Goal: Task Accomplishment & Management: Manage account settings

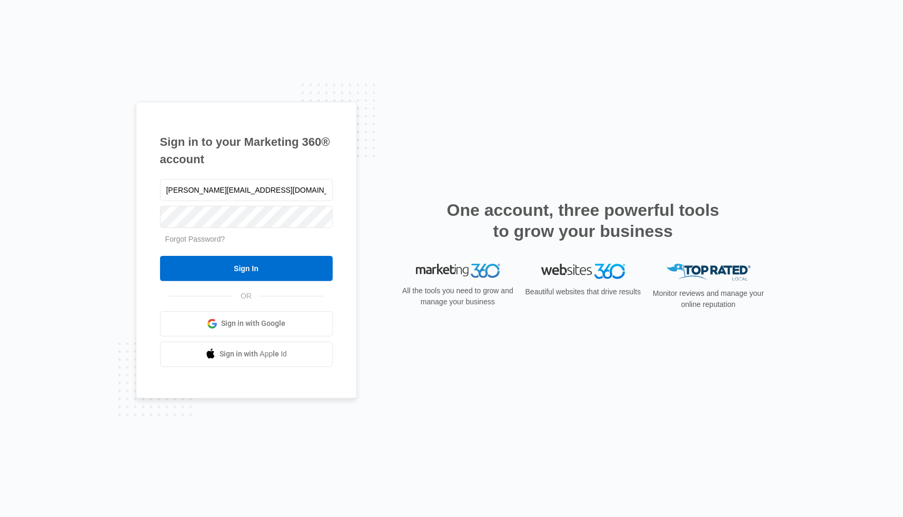
type input "[PERSON_NAME][EMAIL_ADDRESS][DOMAIN_NAME]"
click at [204, 263] on input "Sign In" at bounding box center [246, 268] width 173 height 25
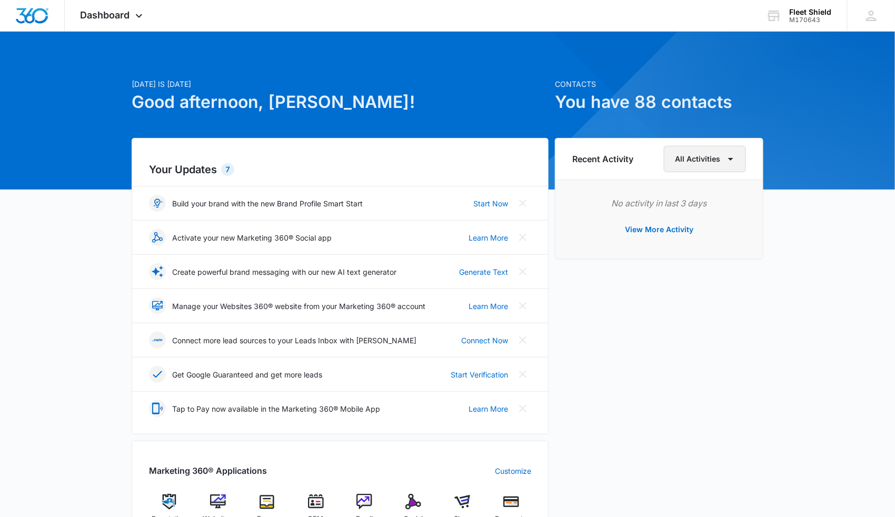
click at [732, 162] on icon "button" at bounding box center [731, 159] width 13 height 13
click at [694, 207] on div "Account" at bounding box center [700, 208] width 42 height 7
click at [873, 17] on icon at bounding box center [871, 16] width 11 height 11
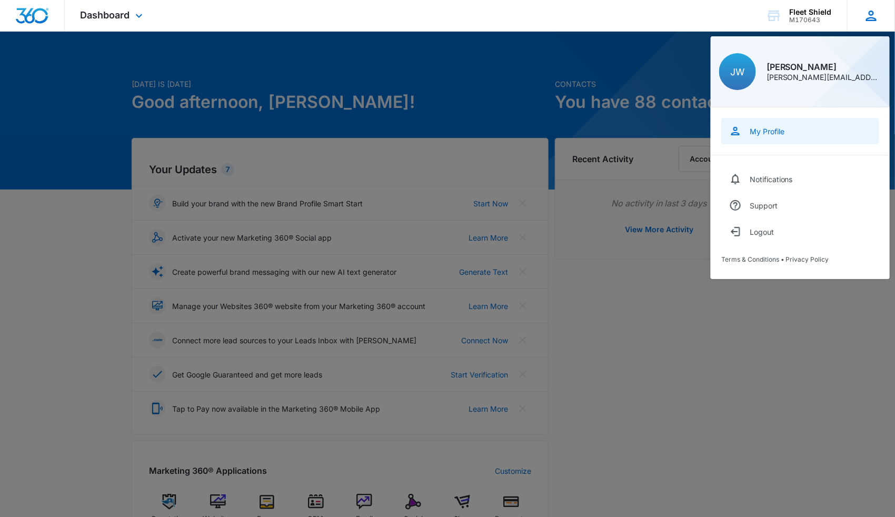
click at [770, 134] on div "My Profile" at bounding box center [767, 131] width 35 height 9
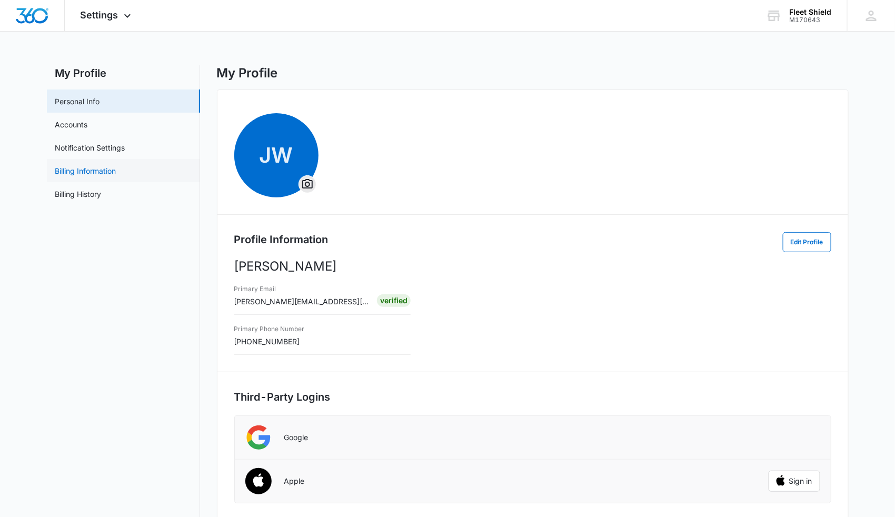
click at [101, 173] on link "Billing Information" at bounding box center [85, 170] width 61 height 11
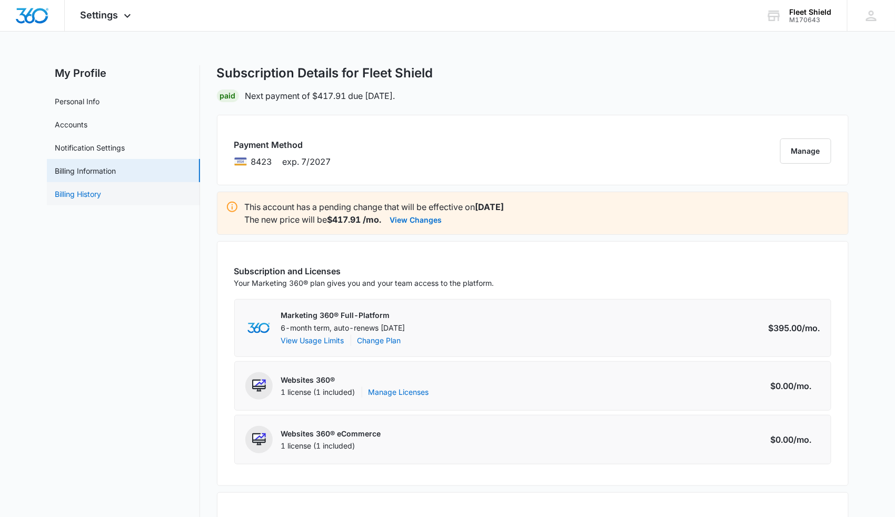
click at [96, 196] on link "Billing History" at bounding box center [78, 194] width 46 height 11
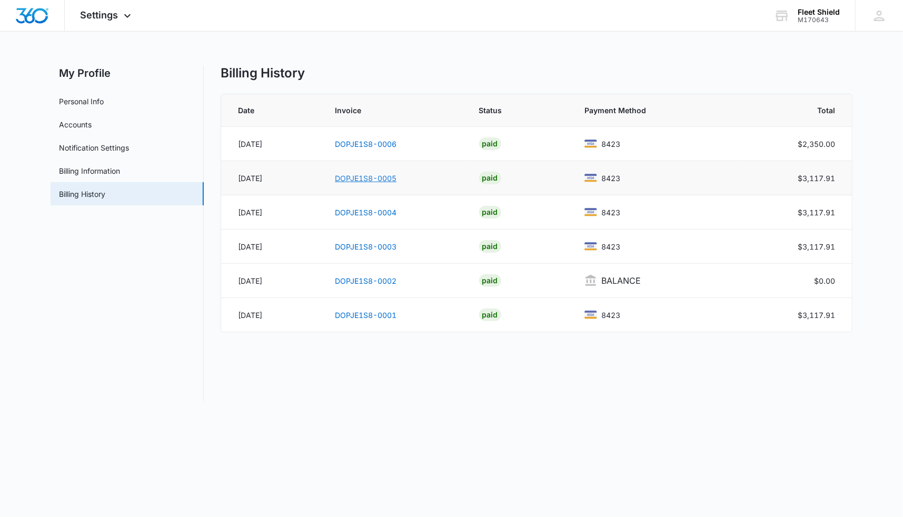
click at [361, 178] on link "DOPJE1S8-0005" at bounding box center [366, 178] width 62 height 9
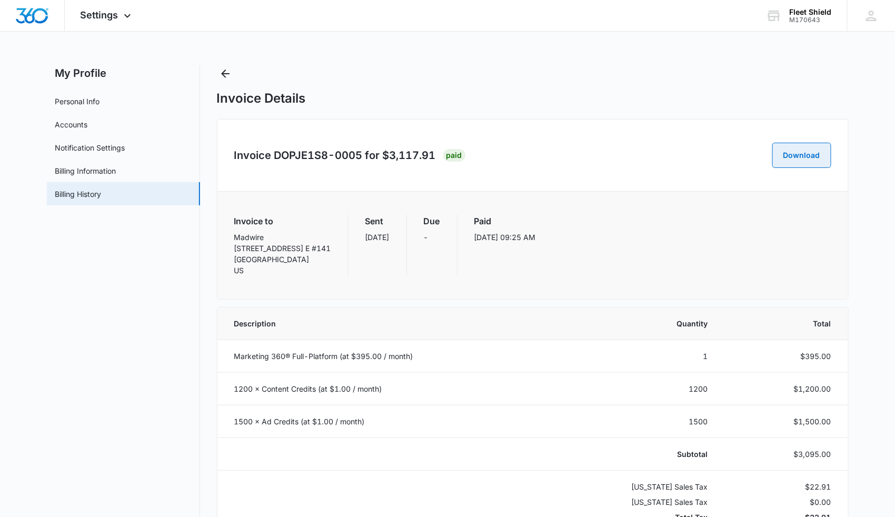
click at [799, 156] on button "Download" at bounding box center [802, 155] width 59 height 25
click at [112, 19] on span "Settings" at bounding box center [100, 14] width 38 height 11
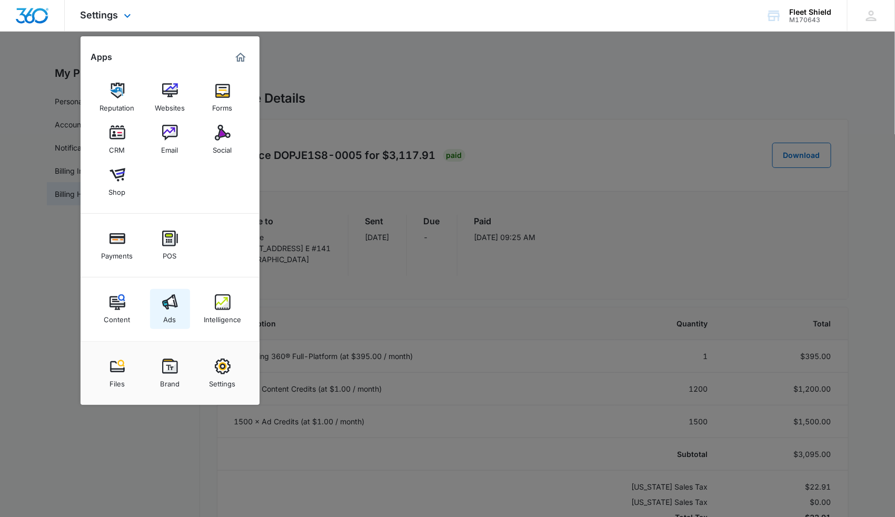
click at [166, 308] on img at bounding box center [170, 302] width 16 height 16
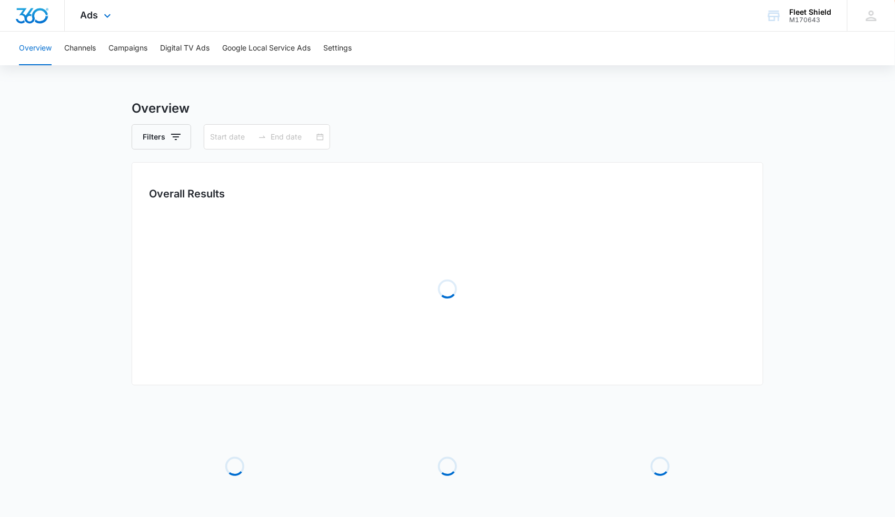
type input "08/10/2025"
type input "09/09/2025"
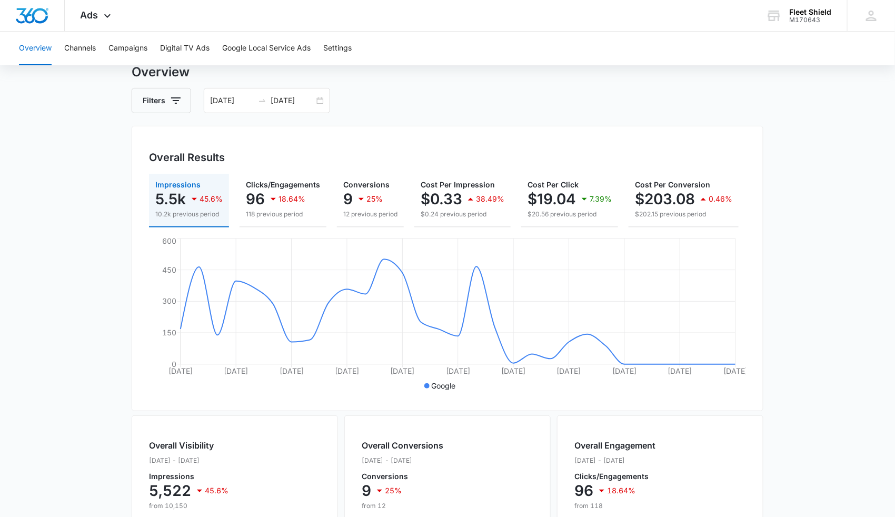
scroll to position [38, 0]
click at [80, 49] on button "Channels" at bounding box center [80, 49] width 32 height 34
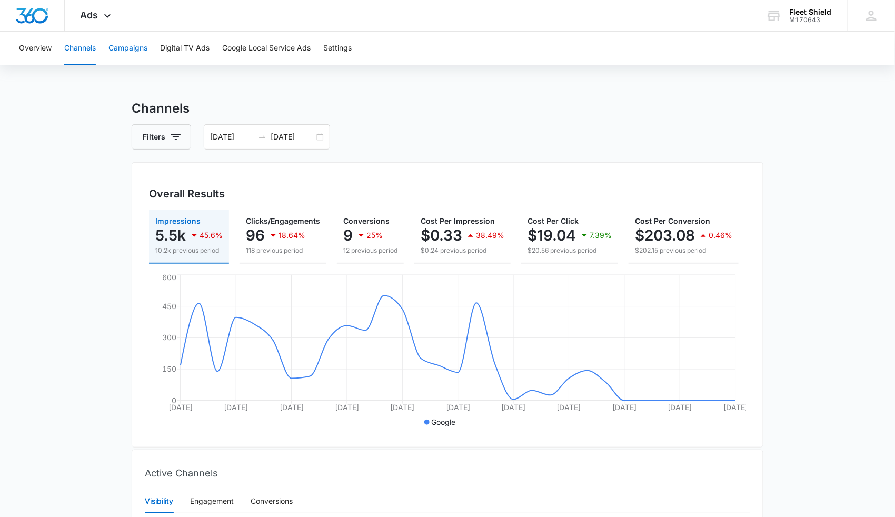
click at [122, 51] on button "Campaigns" at bounding box center [127, 49] width 39 height 34
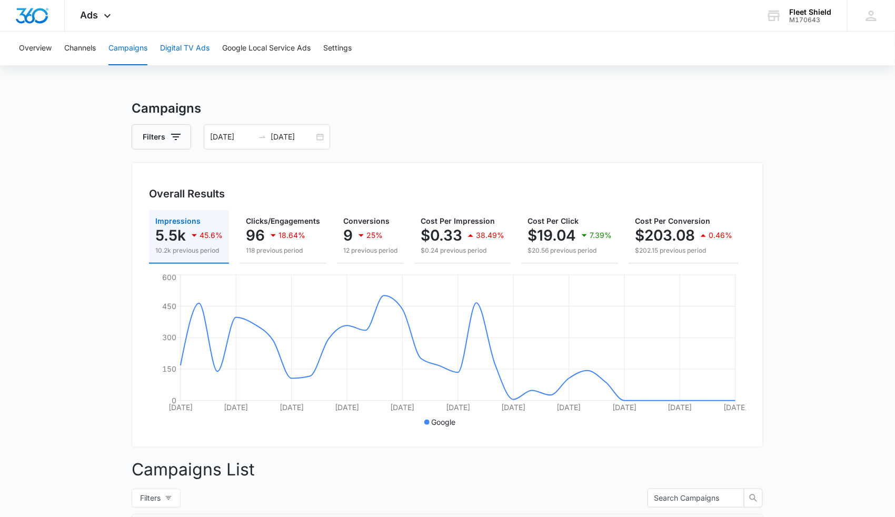
click at [190, 42] on button "Digital TV Ads" at bounding box center [185, 49] width 50 height 34
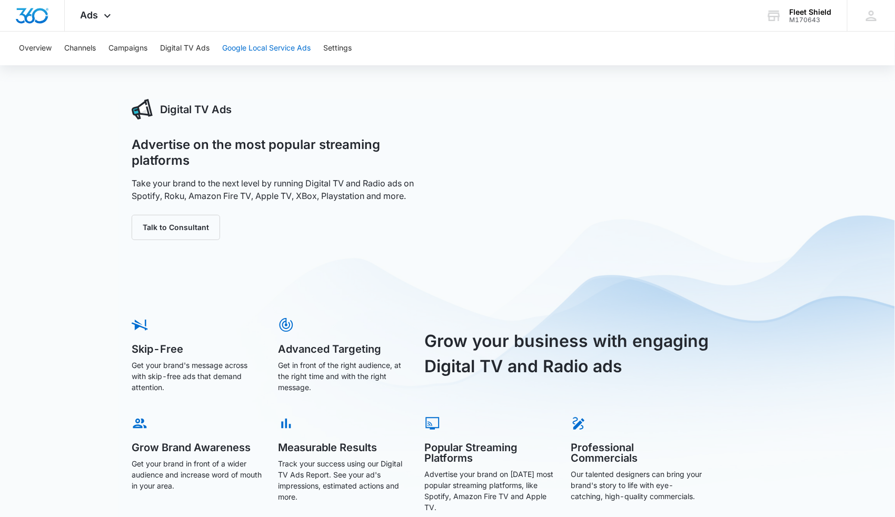
click at [275, 51] on button "Google Local Service Ads" at bounding box center [266, 49] width 88 height 34
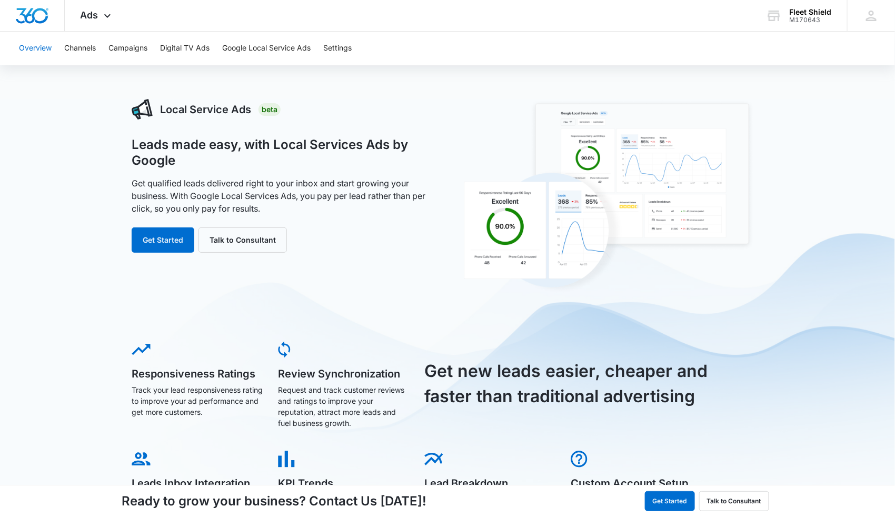
click at [32, 45] on button "Overview" at bounding box center [35, 49] width 33 height 34
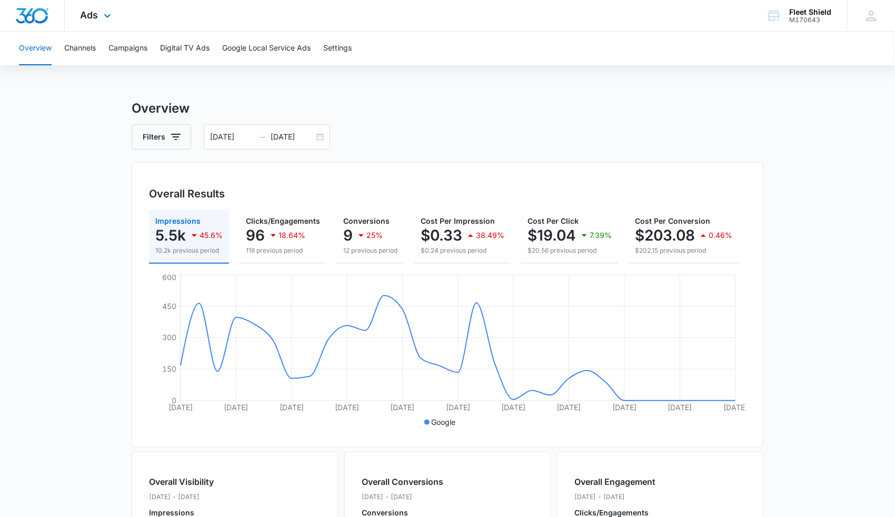
click at [106, 23] on div "Ads Apps Reputation Websites Forms CRM Email Social Shop Payments POS Content A…" at bounding box center [97, 15] width 65 height 31
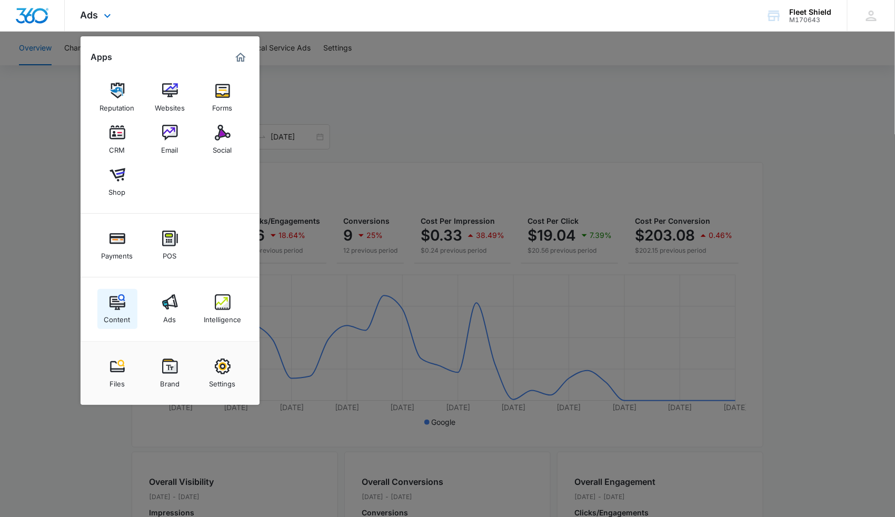
click at [119, 304] on img at bounding box center [118, 302] width 16 height 16
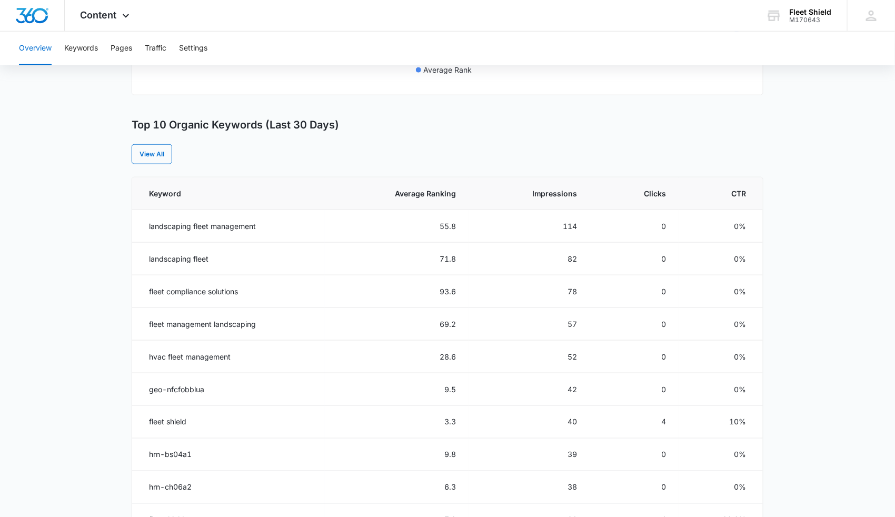
scroll to position [366, 0]
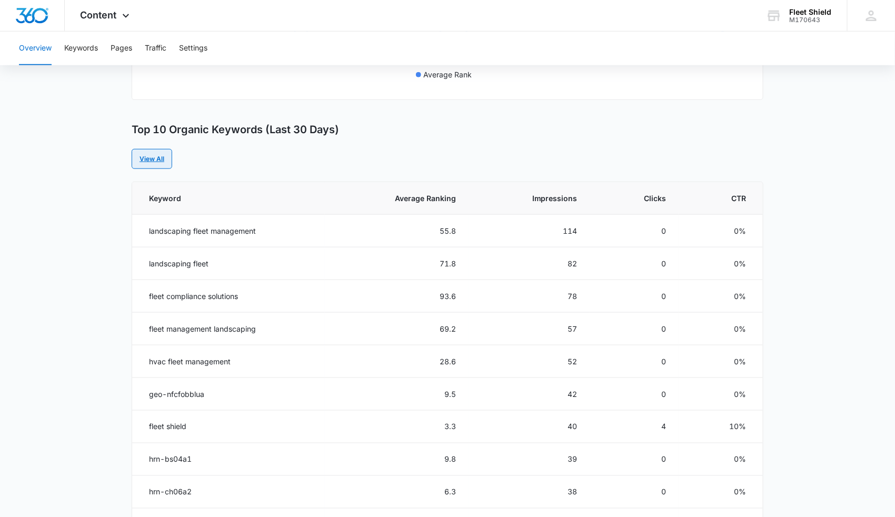
click at [146, 157] on link "View All" at bounding box center [152, 159] width 41 height 20
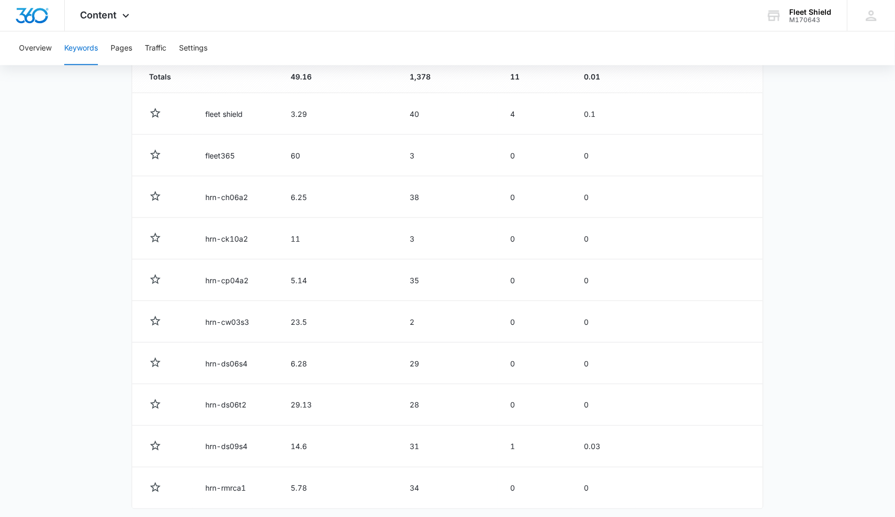
scroll to position [453, 0]
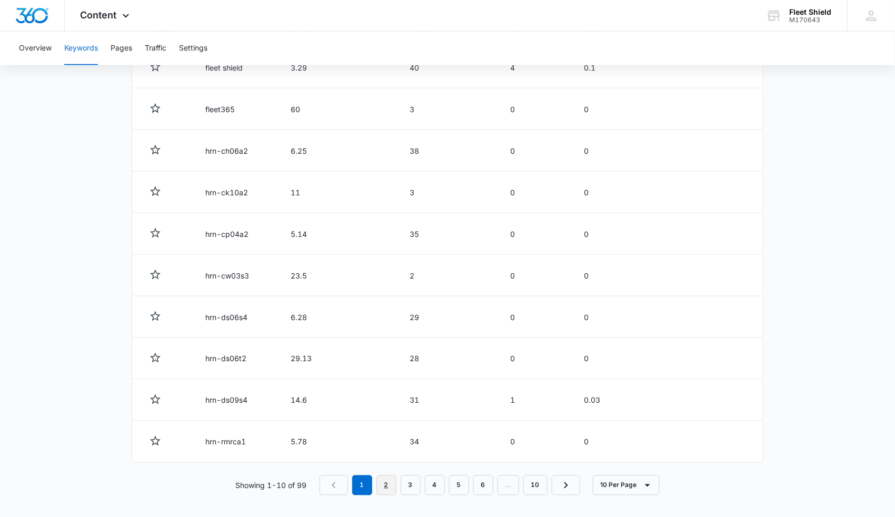
click at [388, 482] on link "2" at bounding box center [387, 486] width 20 height 20
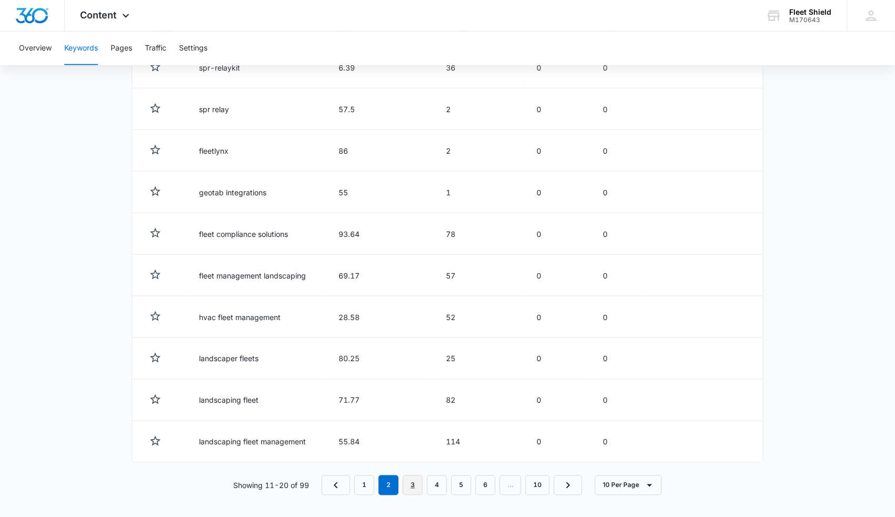
click at [416, 485] on link "3" at bounding box center [413, 486] width 20 height 20
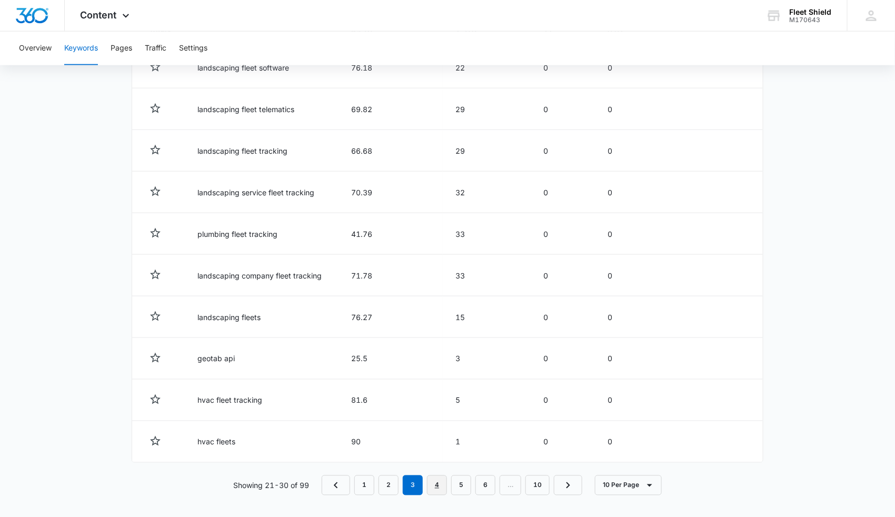
click at [439, 481] on link "4" at bounding box center [437, 486] width 20 height 20
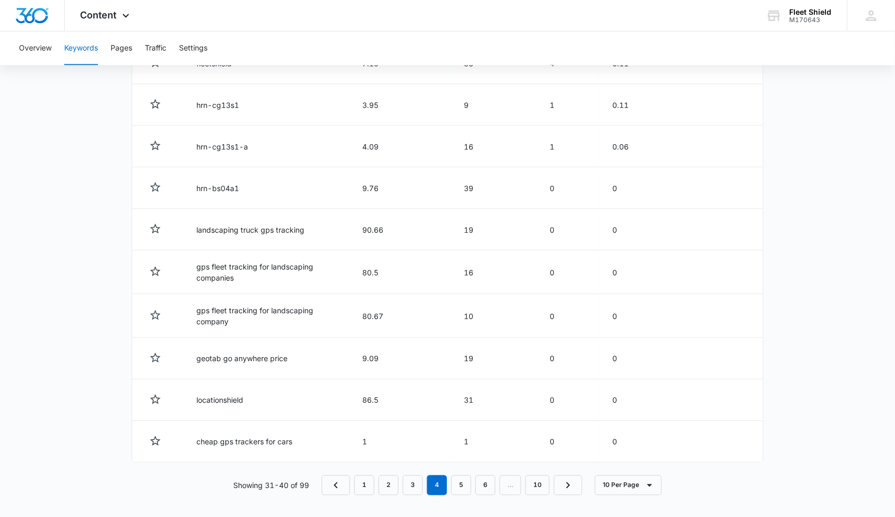
scroll to position [457, 0]
